Goal: Task Accomplishment & Management: Complete application form

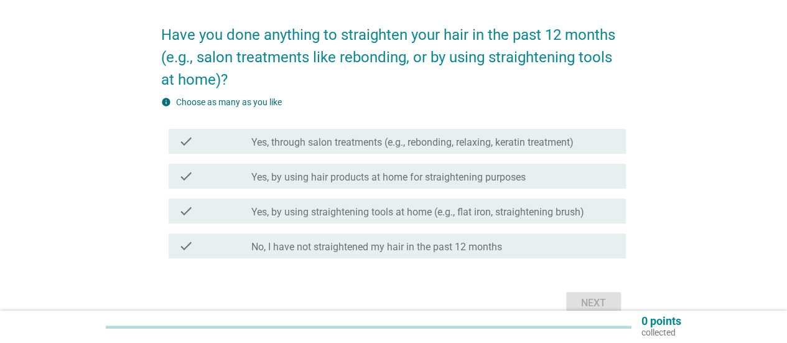
scroll to position [103, 0]
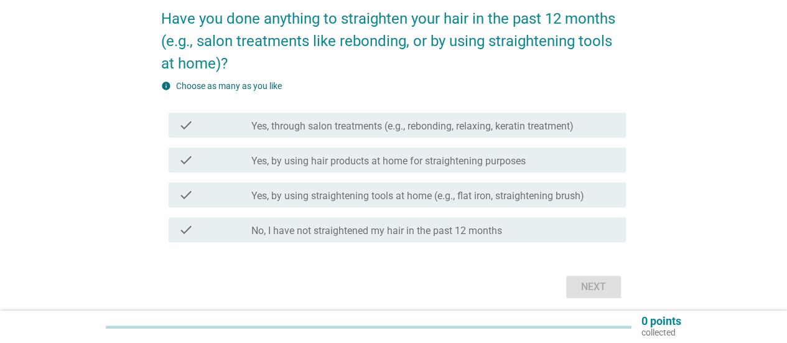
click at [356, 126] on label "Yes, through salon treatments (e.g., rebonding, relaxing, keratin treatment)" at bounding box center [412, 126] width 322 height 12
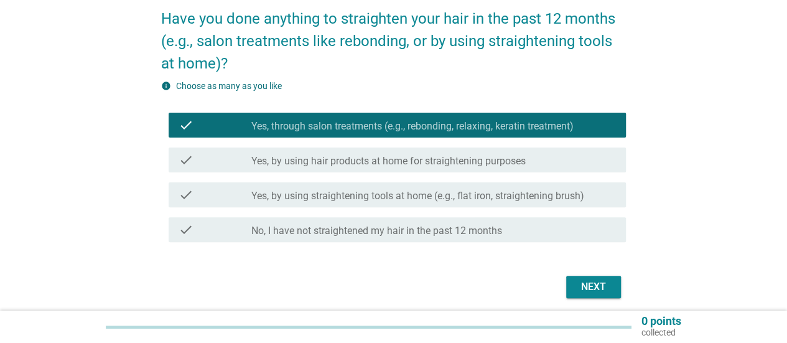
click at [604, 294] on button "Next" at bounding box center [593, 287] width 55 height 22
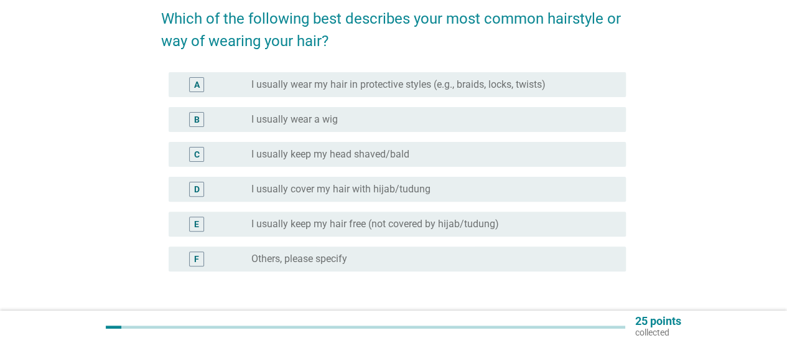
scroll to position [0, 0]
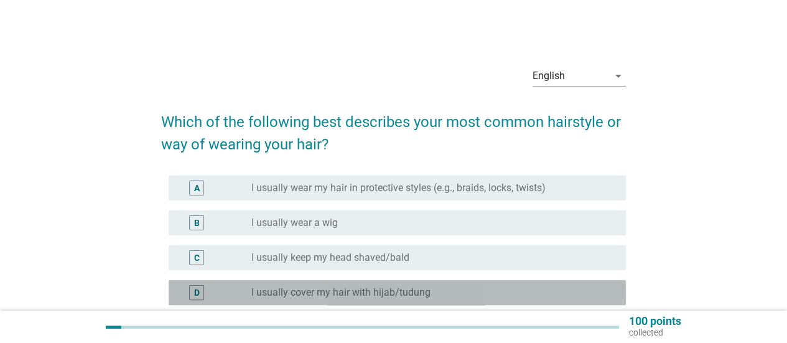
click at [372, 284] on div "D radio_button_unchecked I usually cover my hair with hijab/tudung" at bounding box center [398, 292] width 458 height 25
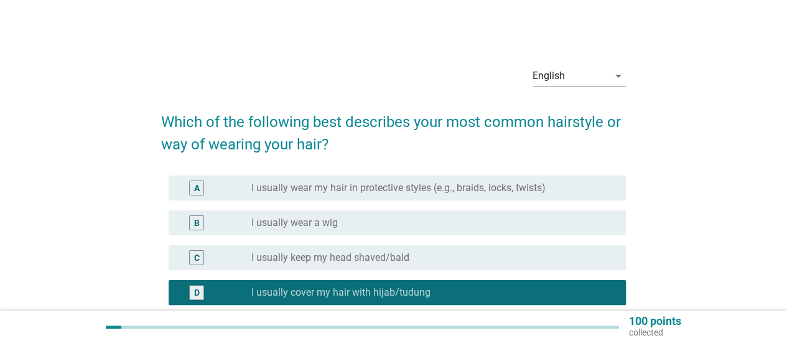
click at [636, 322] on p "100 points" at bounding box center [655, 321] width 52 height 11
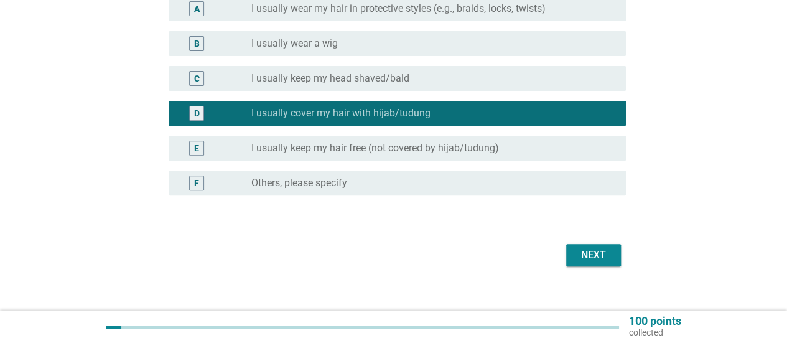
scroll to position [194, 0]
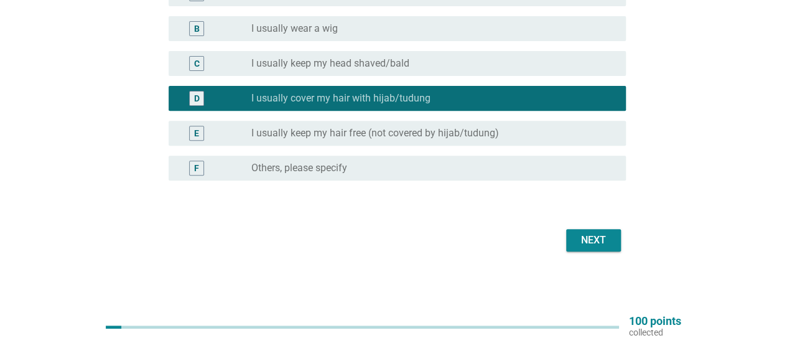
click at [601, 218] on form "Which of the following best describes your most common hairstyle or way of wear…" at bounding box center [393, 79] width 465 height 351
click at [601, 240] on div "Next" at bounding box center [593, 240] width 35 height 15
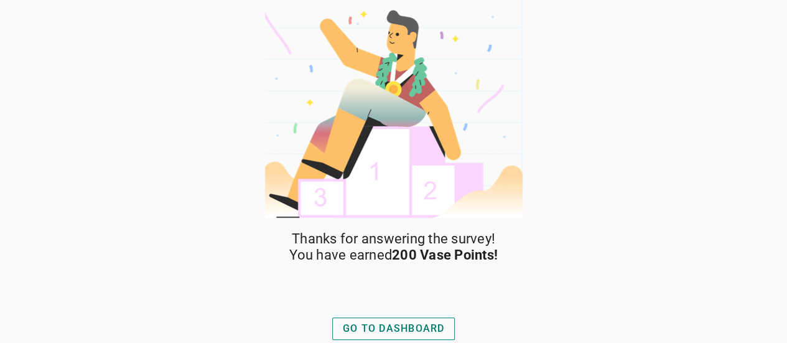
click at [410, 327] on div "GO TO DASHBOARD" at bounding box center [394, 328] width 102 height 15
click at [423, 331] on div "GO TO DASHBOARD" at bounding box center [394, 328] width 102 height 15
